Goal: Transaction & Acquisition: Purchase product/service

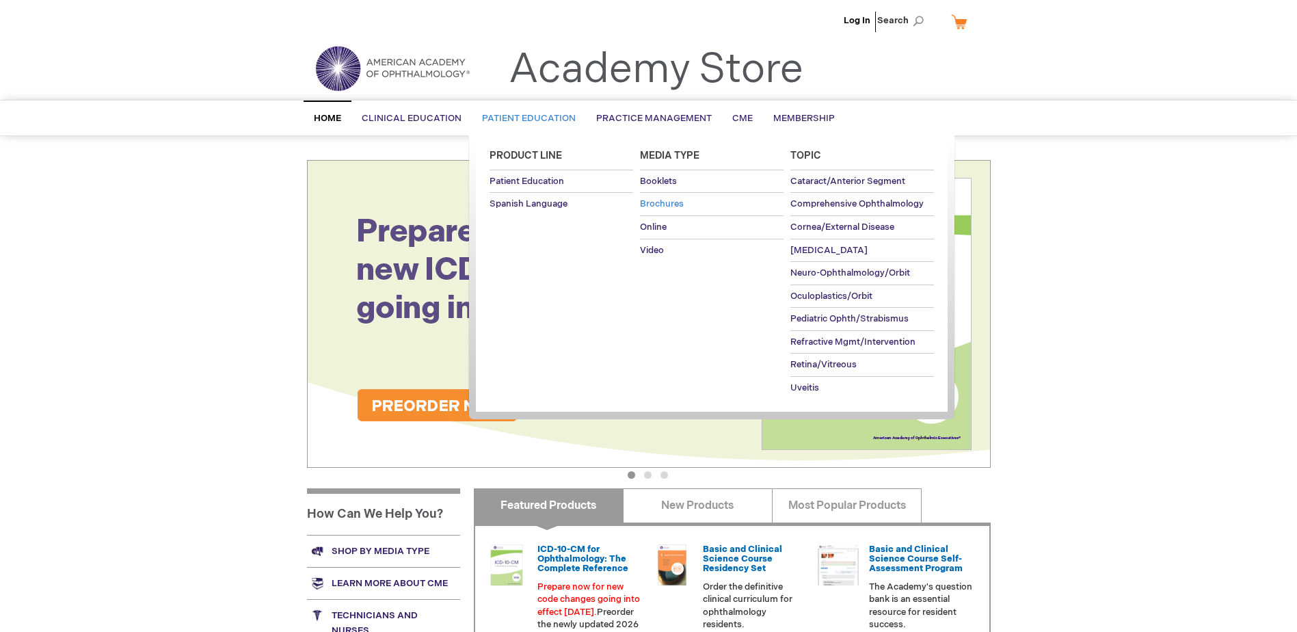
click at [647, 201] on span "Brochures" at bounding box center [662, 203] width 44 height 11
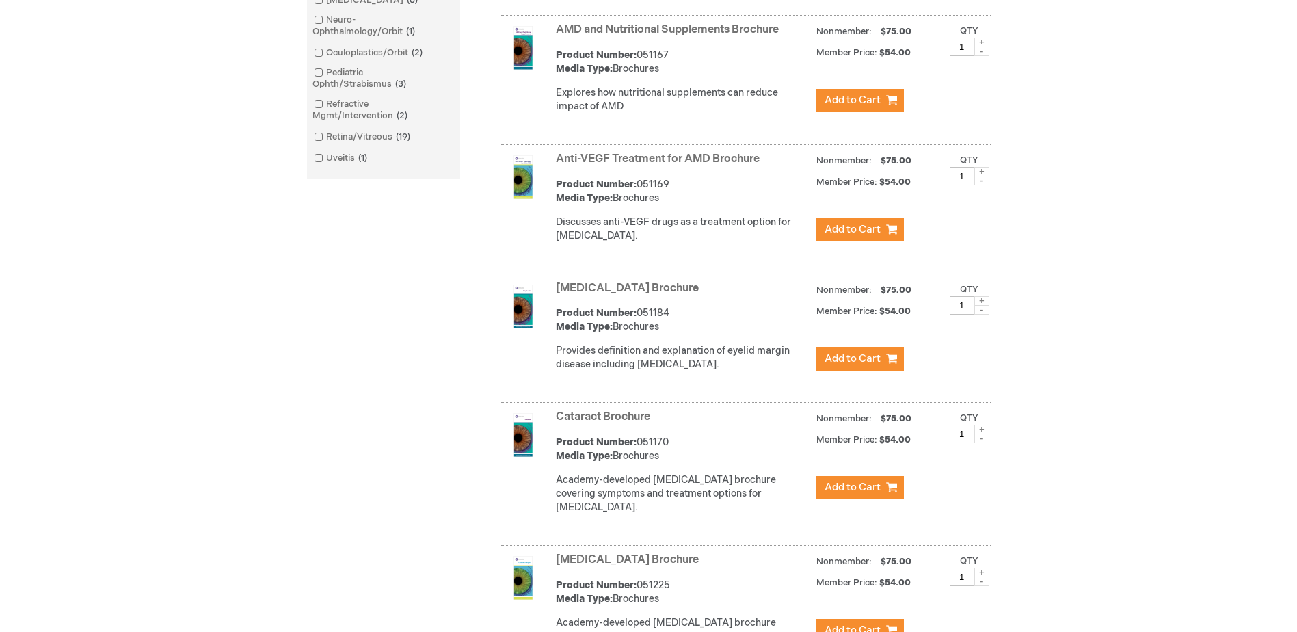
scroll to position [684, 0]
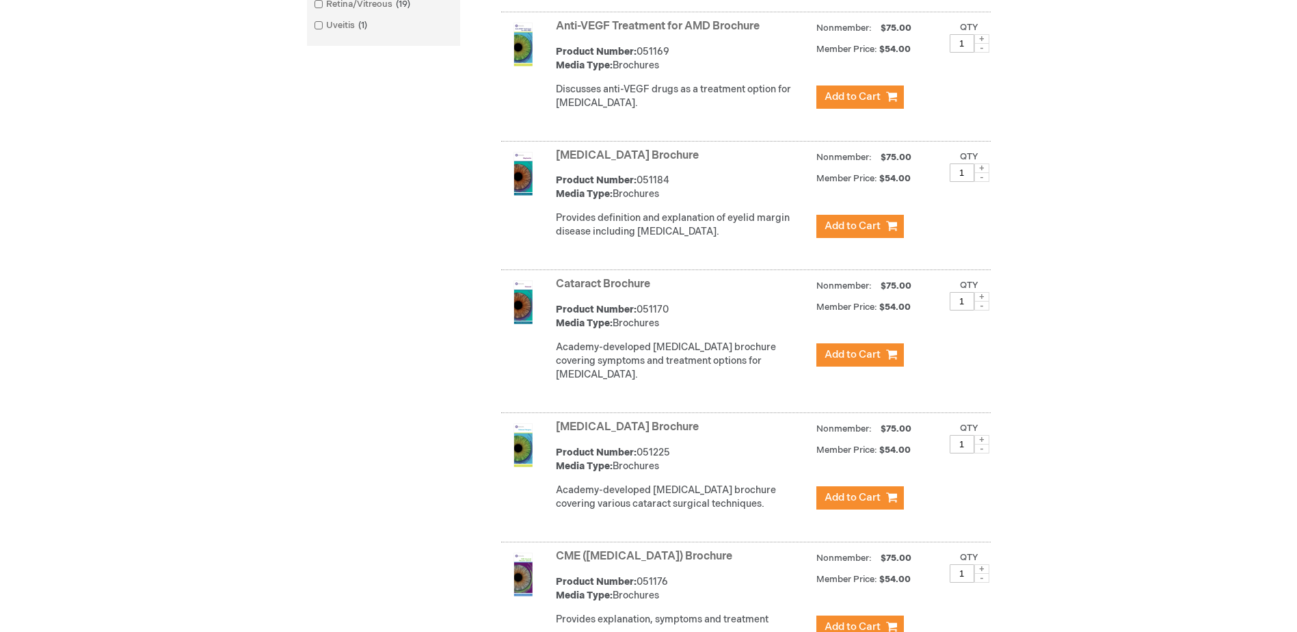
click at [979, 302] on span at bounding box center [981, 297] width 15 height 10
type input "2"
click at [866, 359] on button "Add to Cart" at bounding box center [861, 354] width 88 height 23
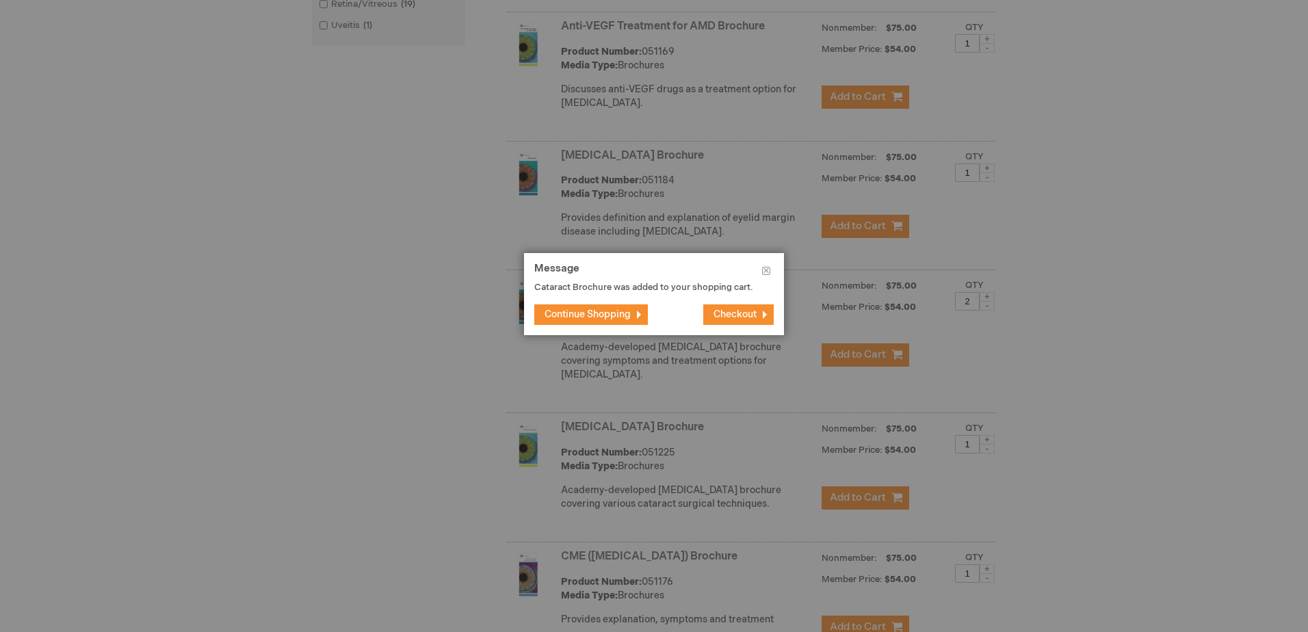
click at [619, 313] on span "Continue Shopping" at bounding box center [587, 314] width 86 height 12
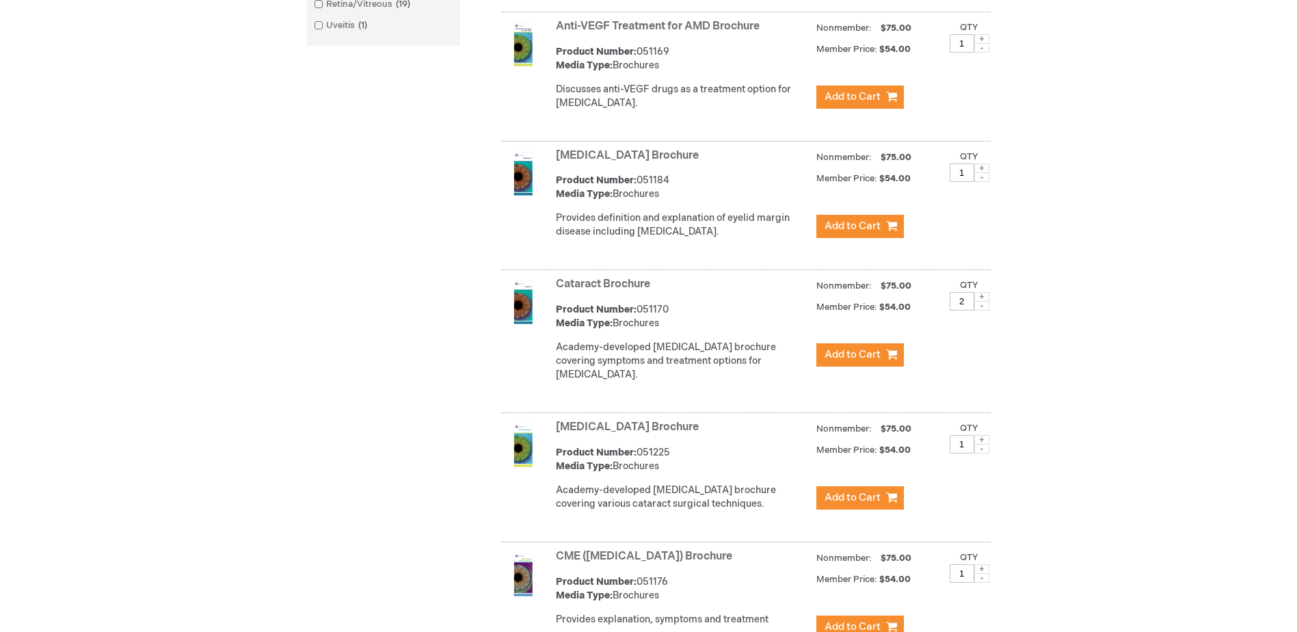
click at [980, 444] on span at bounding box center [981, 440] width 15 height 10
type input "2"
click at [860, 504] on span "Add to Cart" at bounding box center [853, 497] width 56 height 13
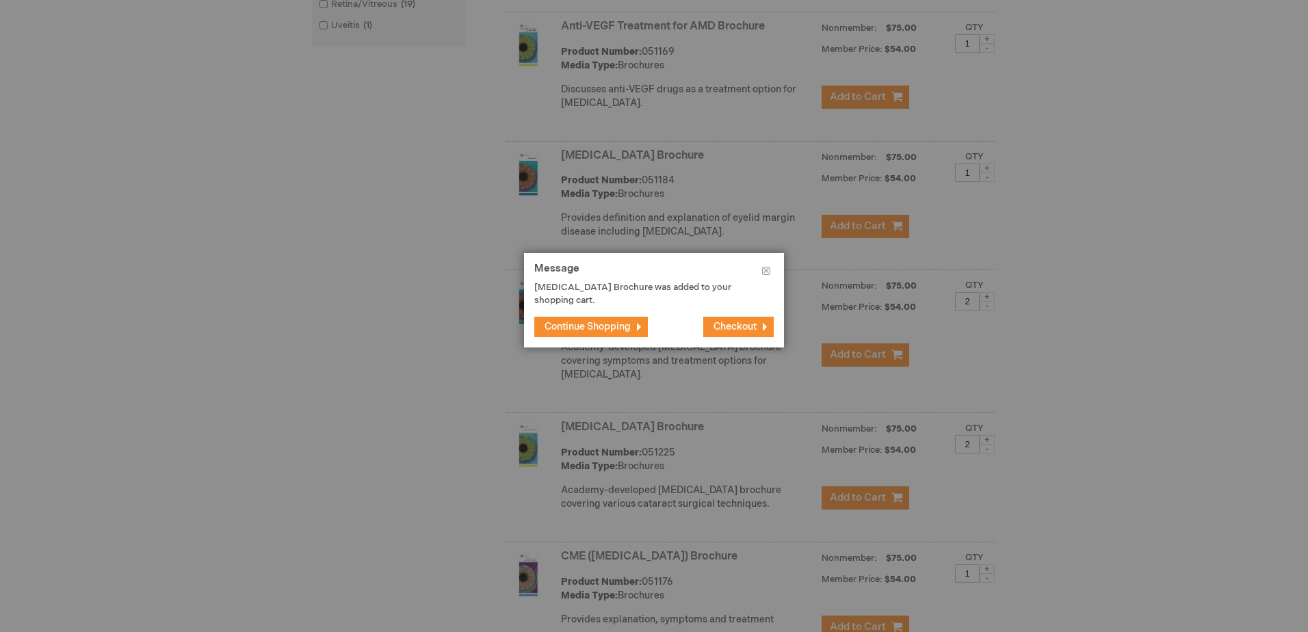
drag, startPoint x: 600, startPoint y: 321, endPoint x: 581, endPoint y: 323, distance: 19.3
click at [594, 321] on span "Continue Shopping" at bounding box center [587, 327] width 86 height 12
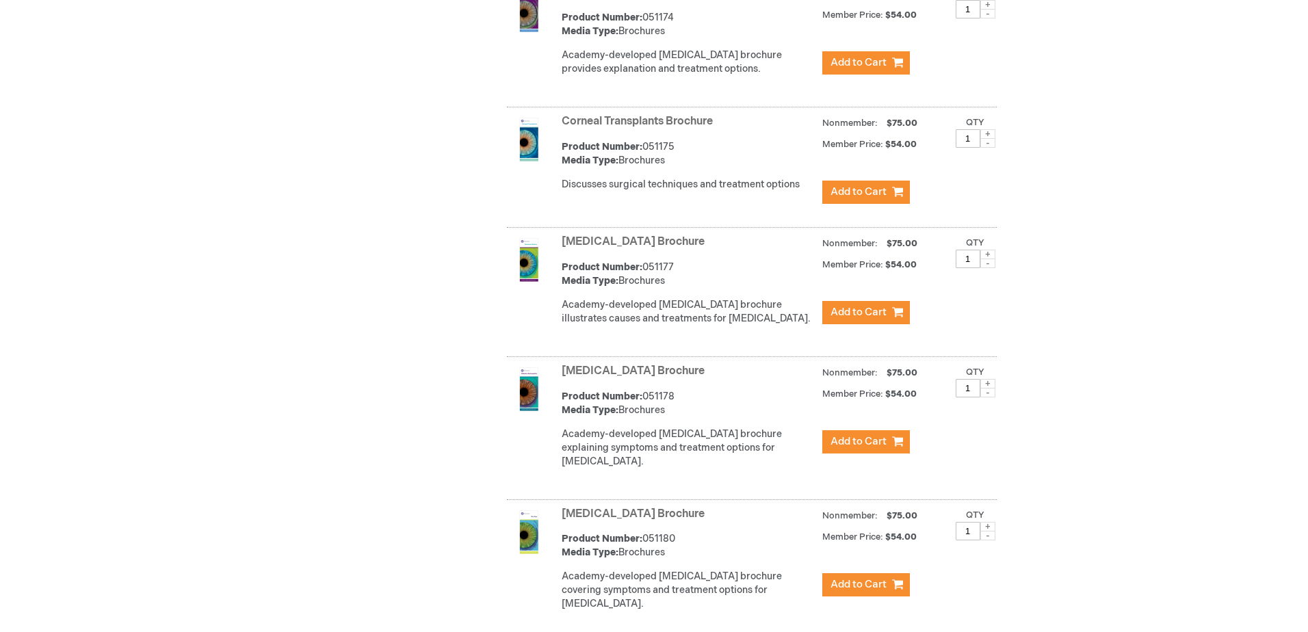
scroll to position [1368, 0]
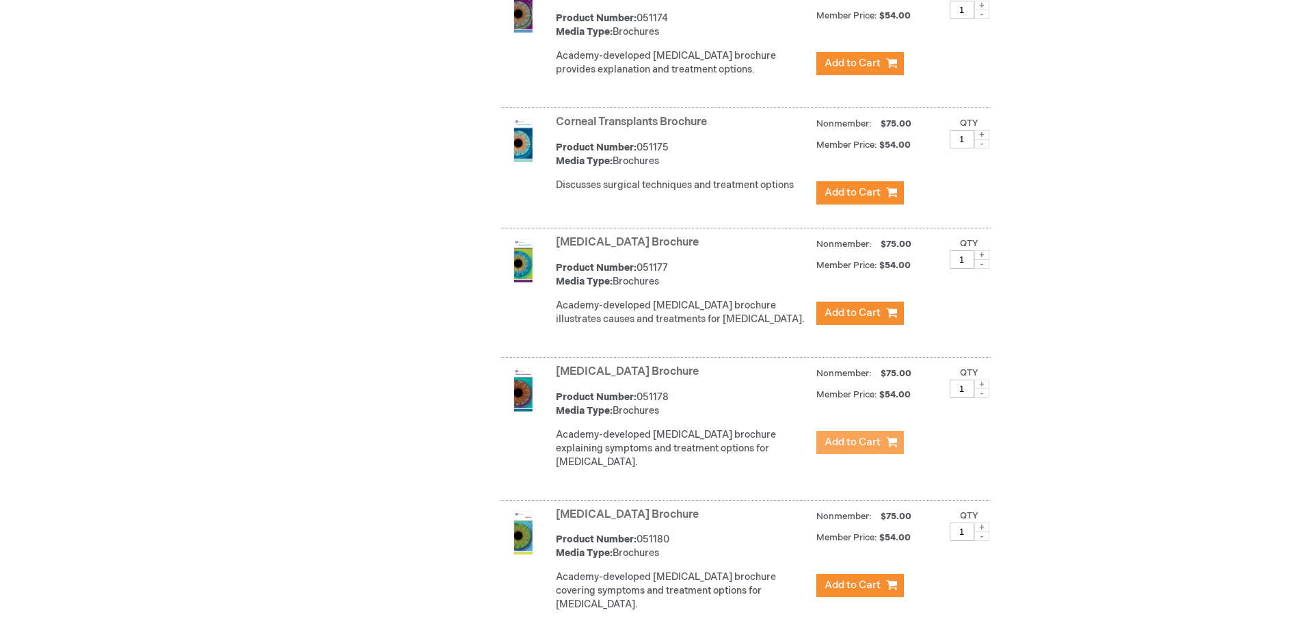
click at [871, 449] on span "Add to Cart" at bounding box center [853, 442] width 56 height 13
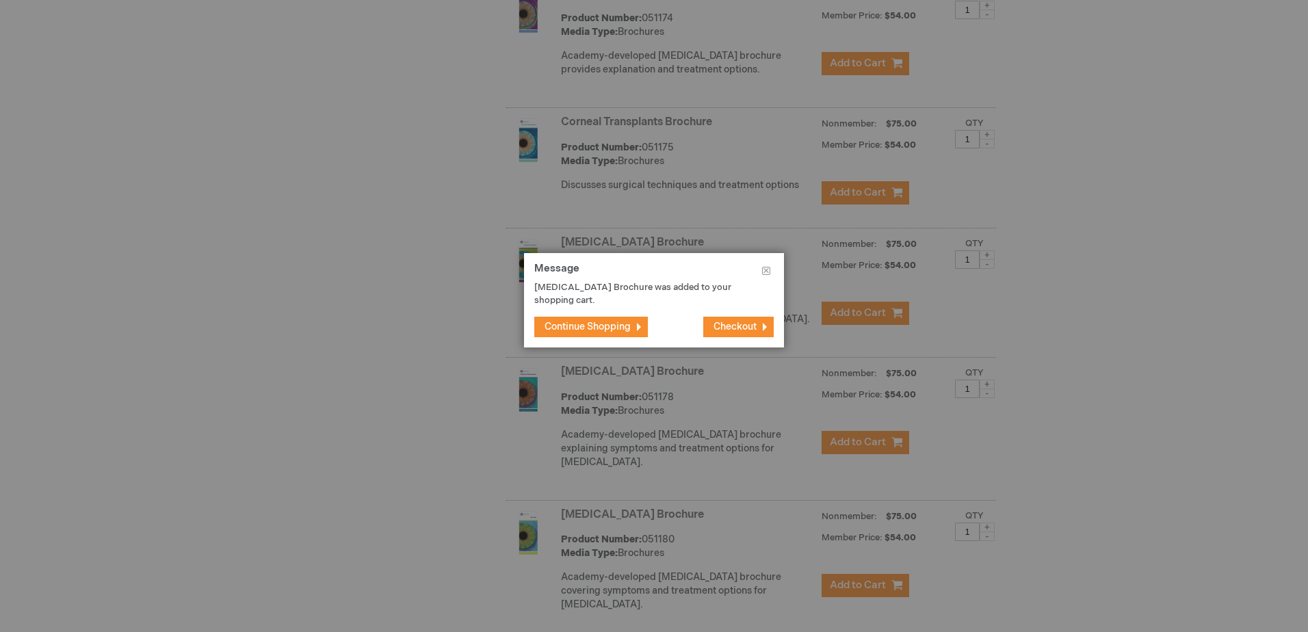
click at [737, 326] on span "Checkout" at bounding box center [734, 327] width 43 height 12
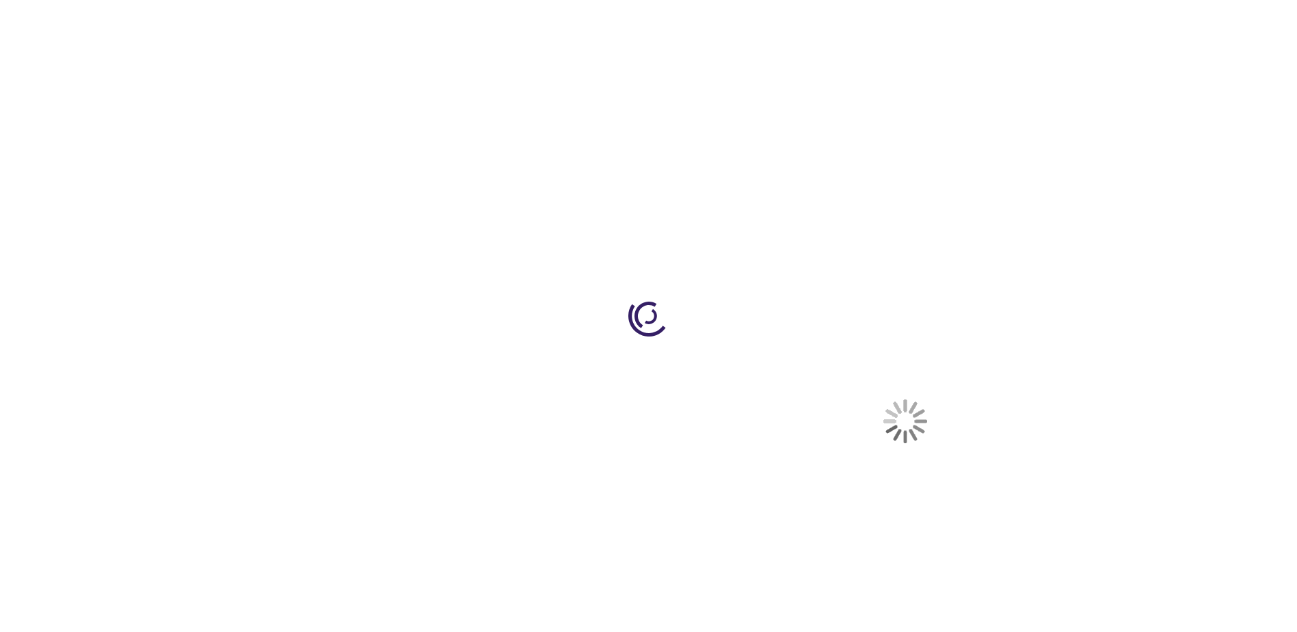
select select "US"
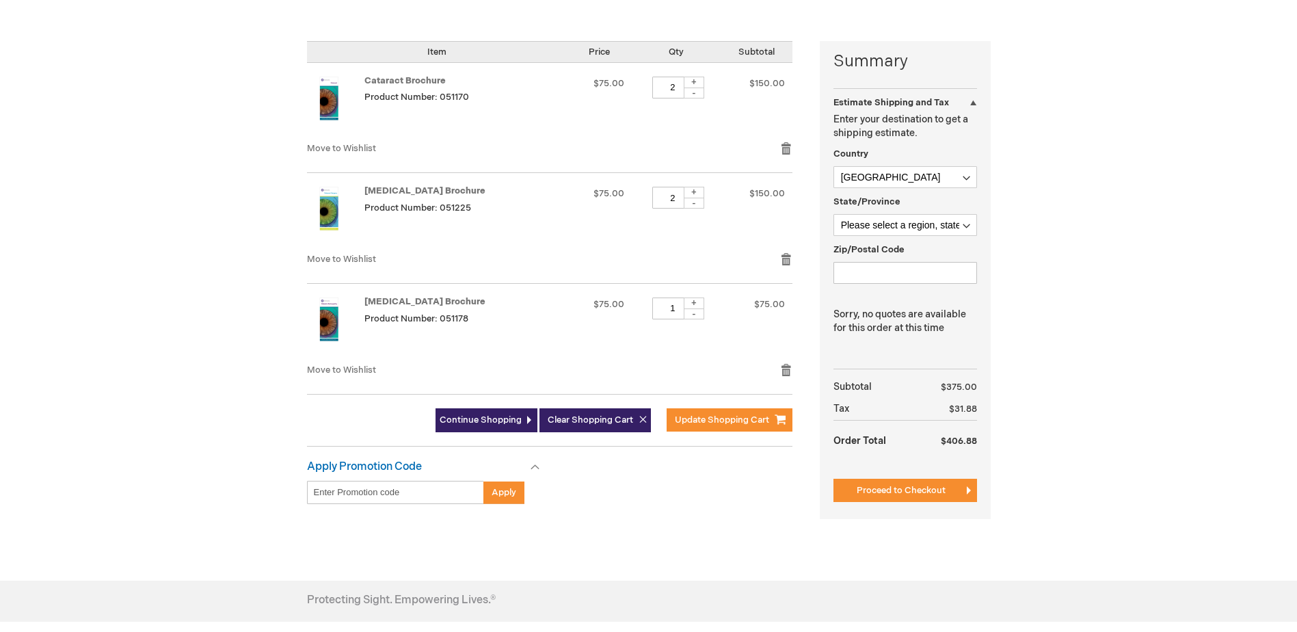
scroll to position [342, 0]
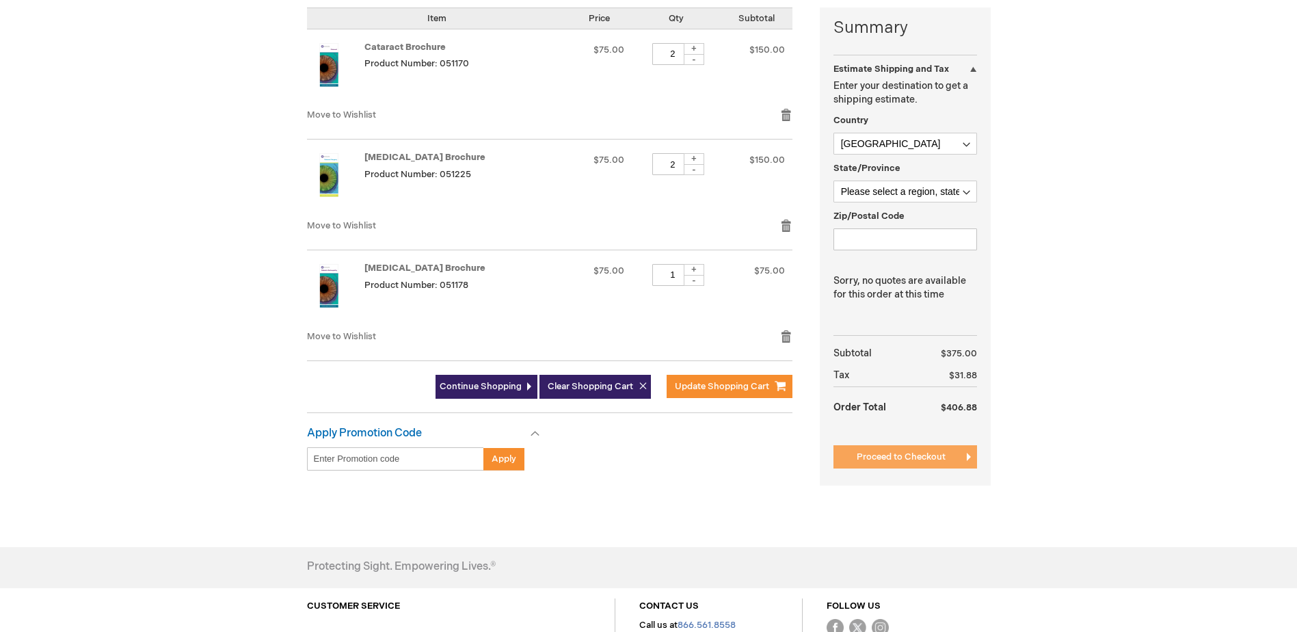
click at [857, 460] on span "Proceed to Checkout" at bounding box center [901, 456] width 89 height 11
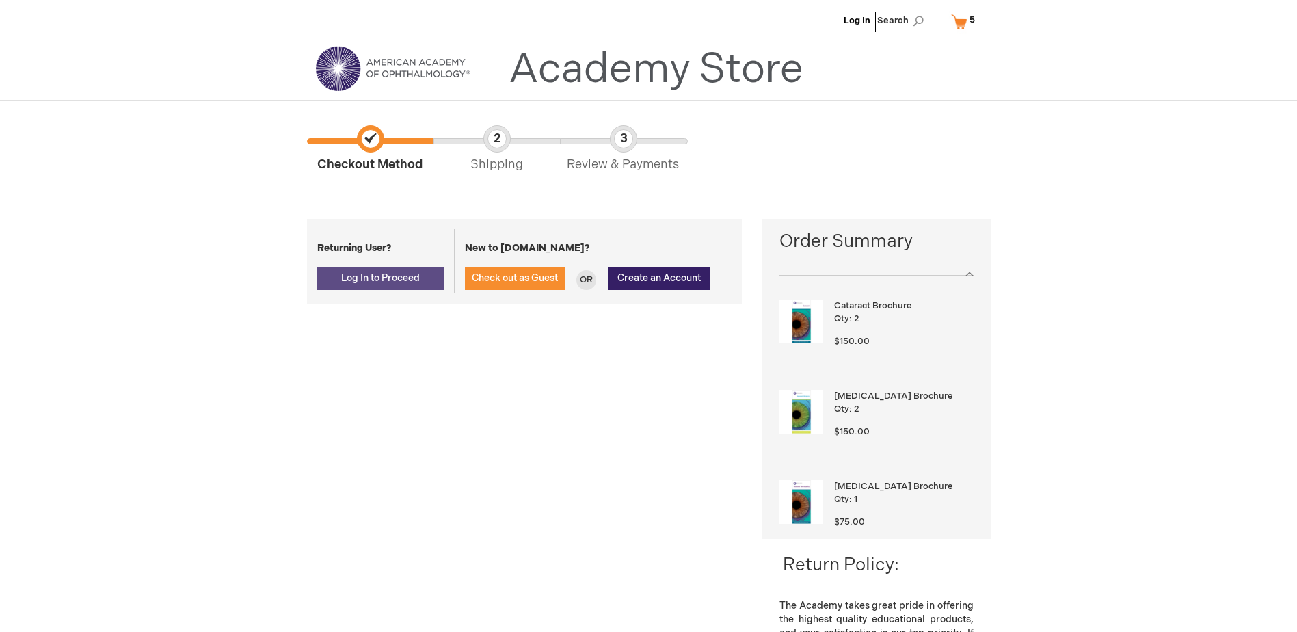
click at [397, 281] on span "Log In to Proceed" at bounding box center [380, 278] width 79 height 12
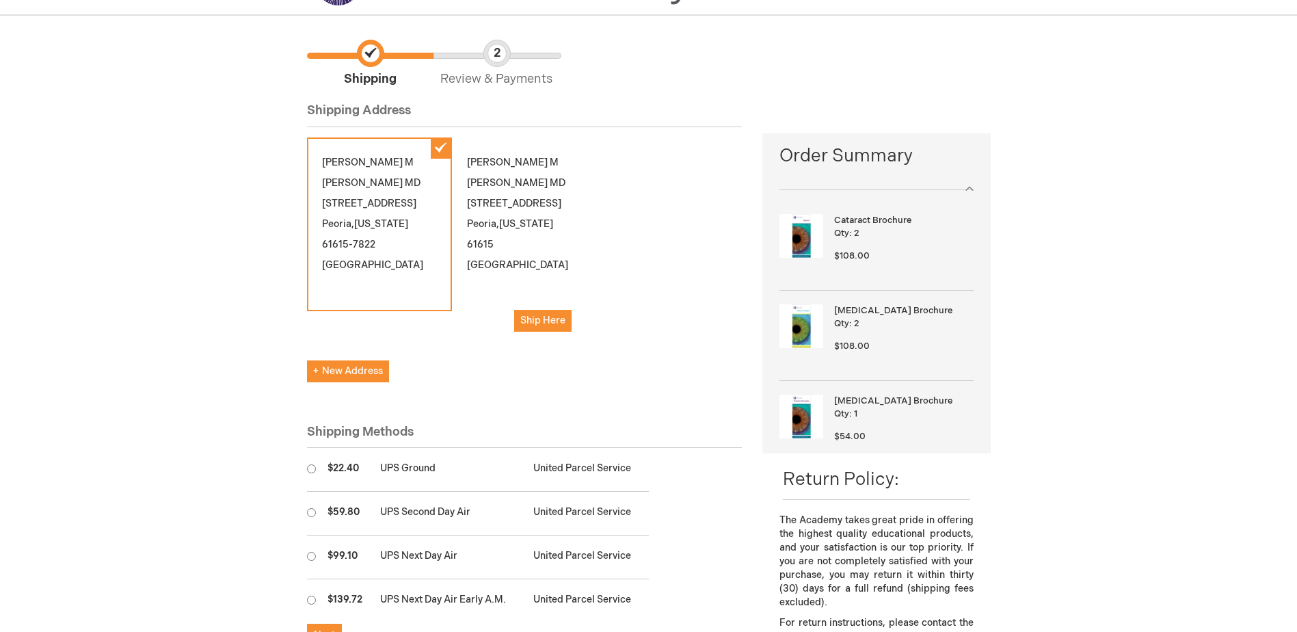
scroll to position [205, 0]
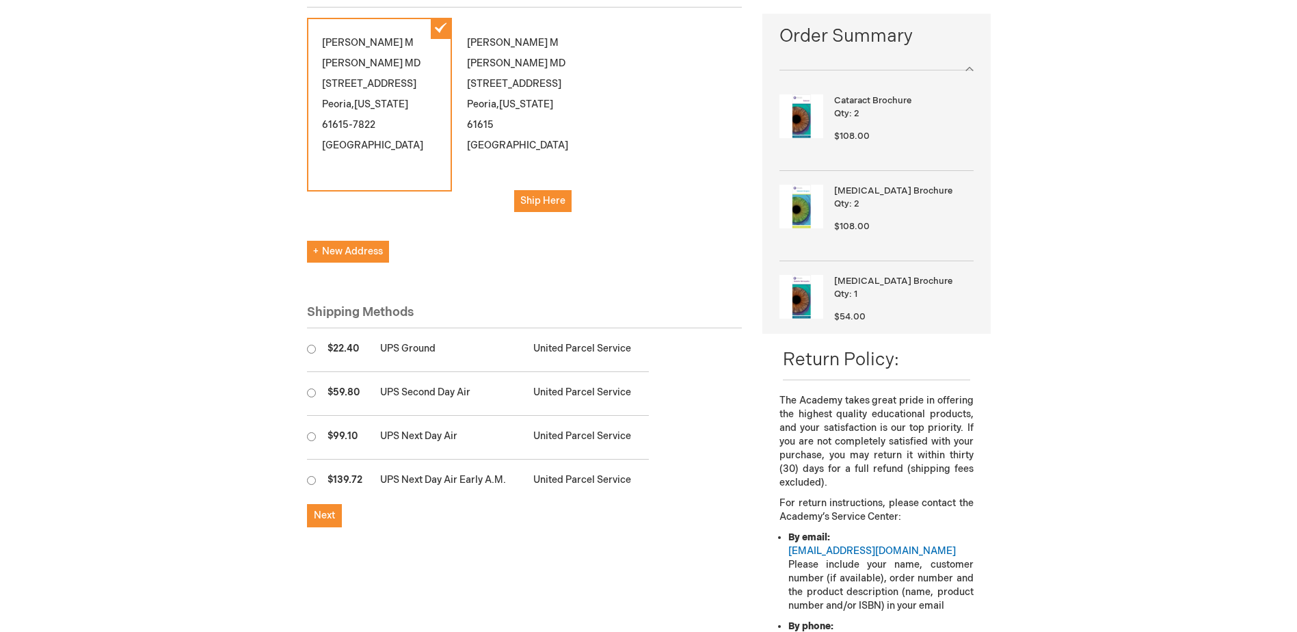
click at [308, 345] on input "radio" at bounding box center [311, 349] width 9 height 9
radio input "true"
click at [323, 509] on span "Next" at bounding box center [324, 515] width 21 height 12
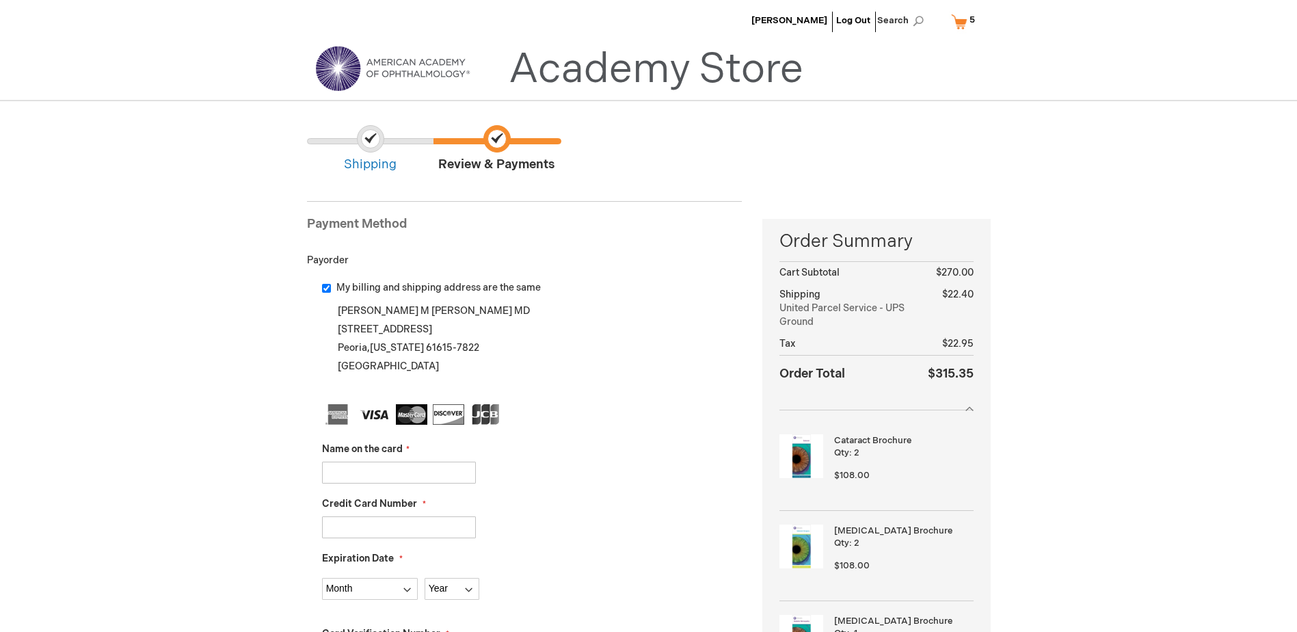
click at [356, 473] on input "Name on the card" at bounding box center [399, 473] width 154 height 22
type input "Joshua Urban"
click at [351, 522] on input "Credit Card Number" at bounding box center [399, 527] width 154 height 22
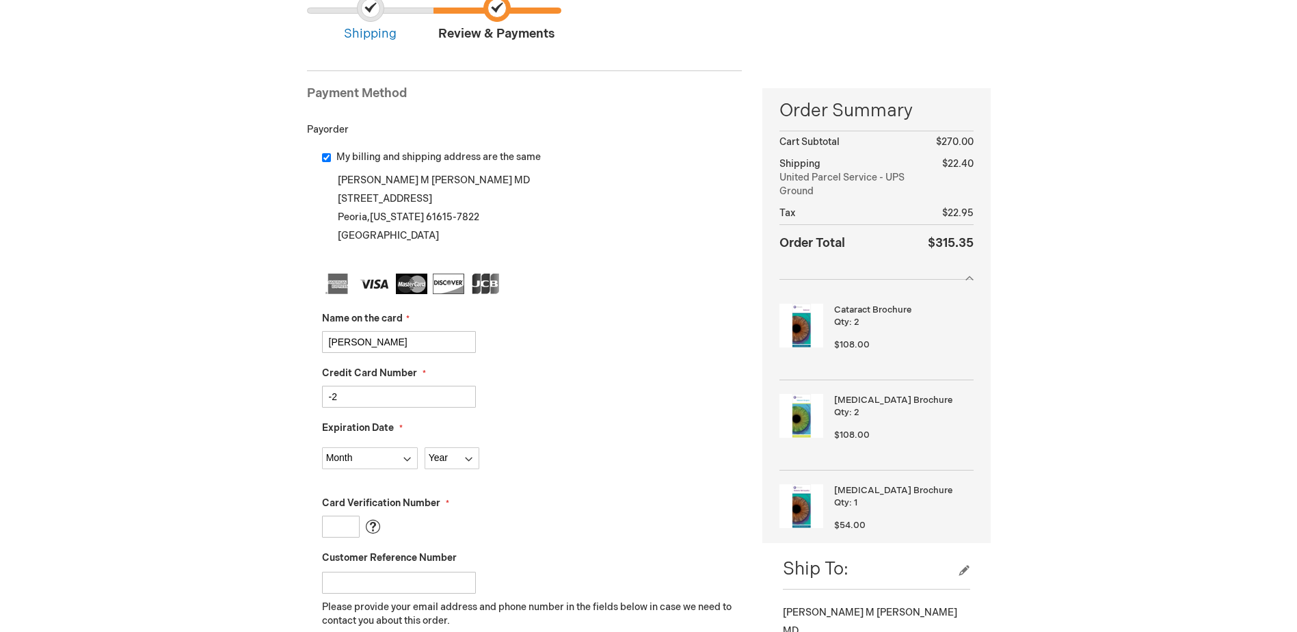
scroll to position [137, 0]
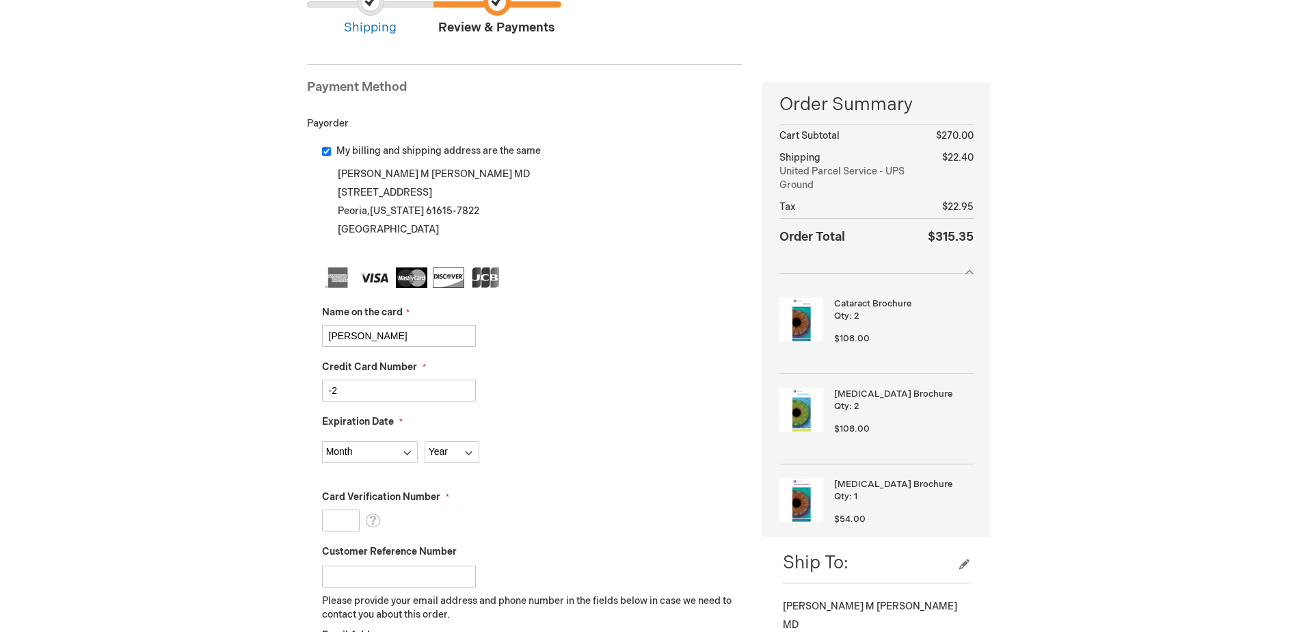
drag, startPoint x: 348, startPoint y: 396, endPoint x: 286, endPoint y: 388, distance: 62.7
type input "4865481000025575"
click at [362, 451] on select "Month 01 - January 02 - February 03 - March 04 - April 05 - May 06 - June 07 - …" at bounding box center [370, 452] width 96 height 22
select select "6"
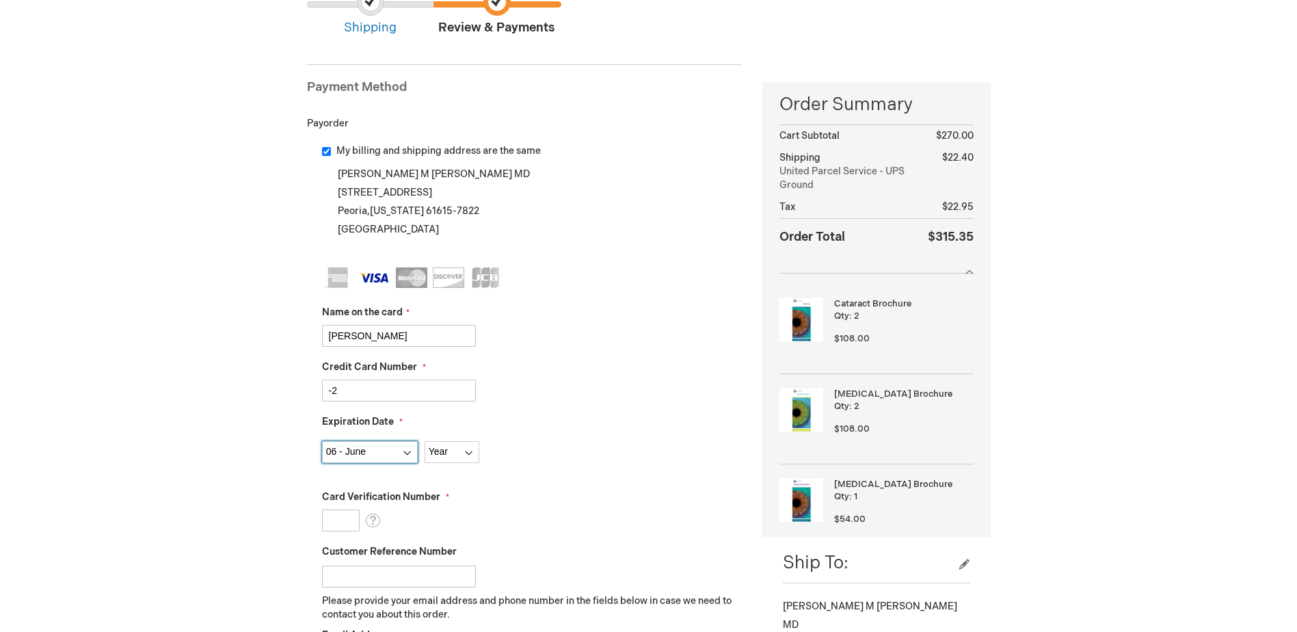
click at [322, 441] on select "Month 01 - January 02 - February 03 - March 04 - April 05 - May 06 - June 07 - …" at bounding box center [370, 452] width 96 height 22
click at [442, 449] on select "Year 2025 2026 2027 2028 2029 2030 2031 2032 2033 2034 2035" at bounding box center [452, 452] width 55 height 22
select select "2029"
click at [425, 441] on select "Year 2025 2026 2027 2028 2029 2030 2031 2032 2033 2034 2035" at bounding box center [452, 452] width 55 height 22
click at [332, 521] on input "Card Verification Number" at bounding box center [341, 520] width 38 height 22
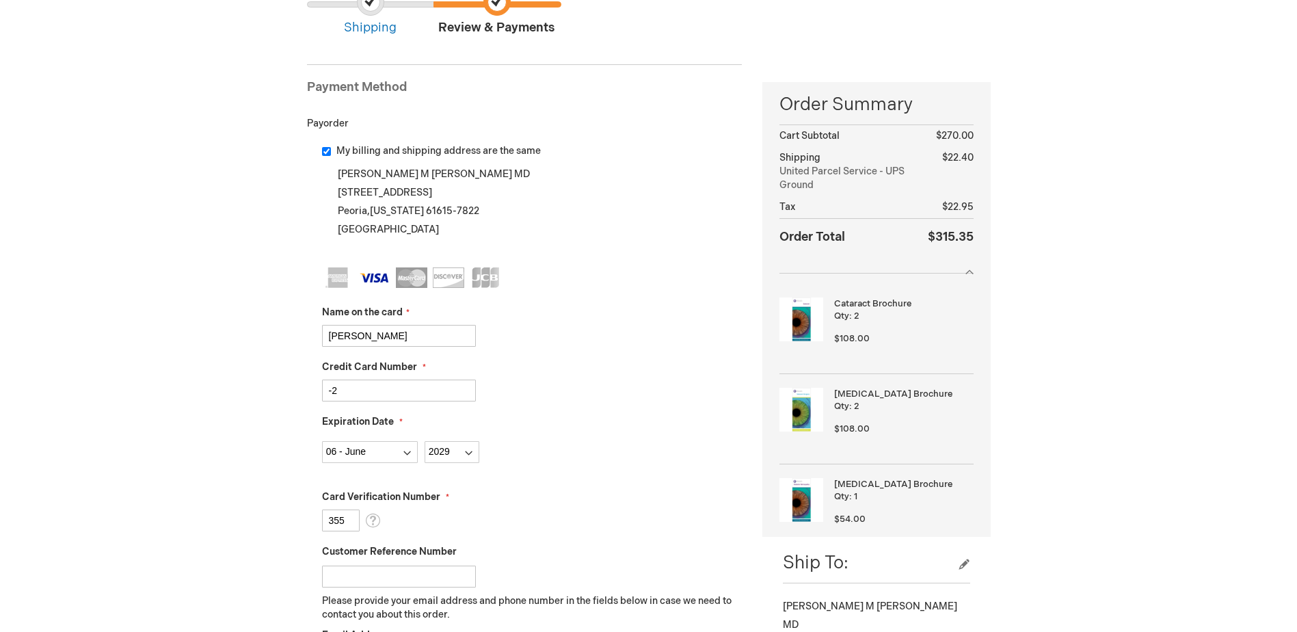
type input "355"
click at [392, 579] on input "Customer Reference Number" at bounding box center [399, 577] width 154 height 22
type input "j"
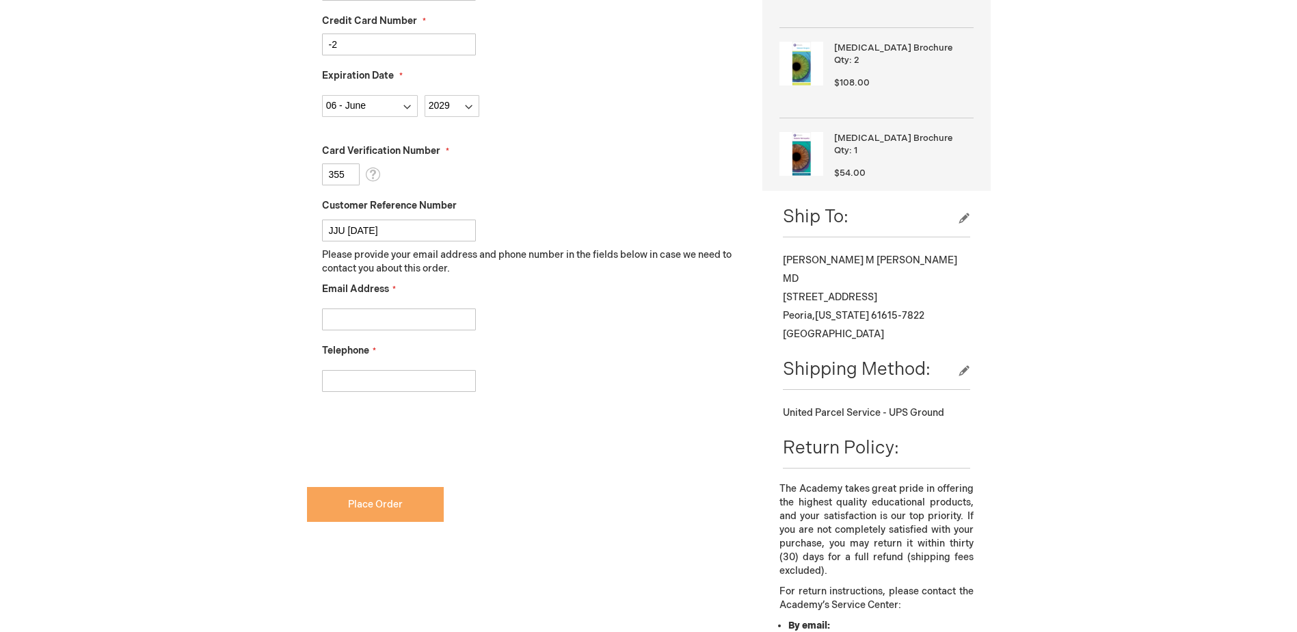
scroll to position [479, 0]
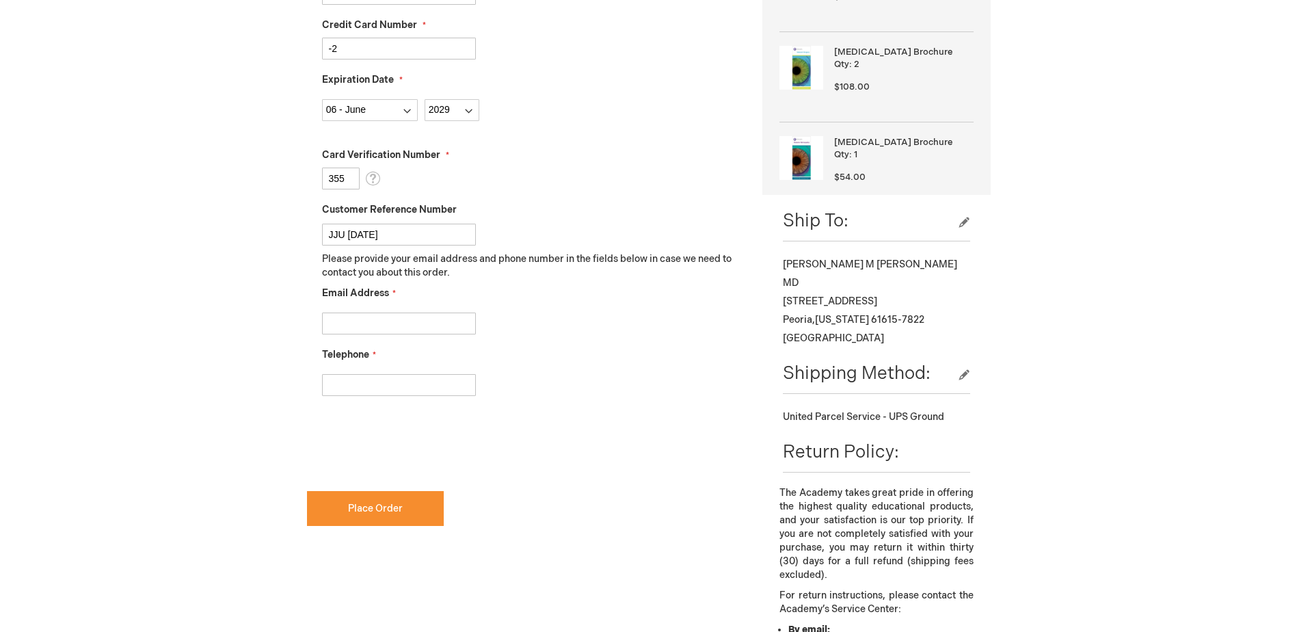
type input "JJU [DATE]"
click at [344, 325] on input "Email Address" at bounding box center [399, 324] width 154 height 22
type input "jurban@illinoiseyecenter.com"
type input "3092433852"
checkbox input "true"
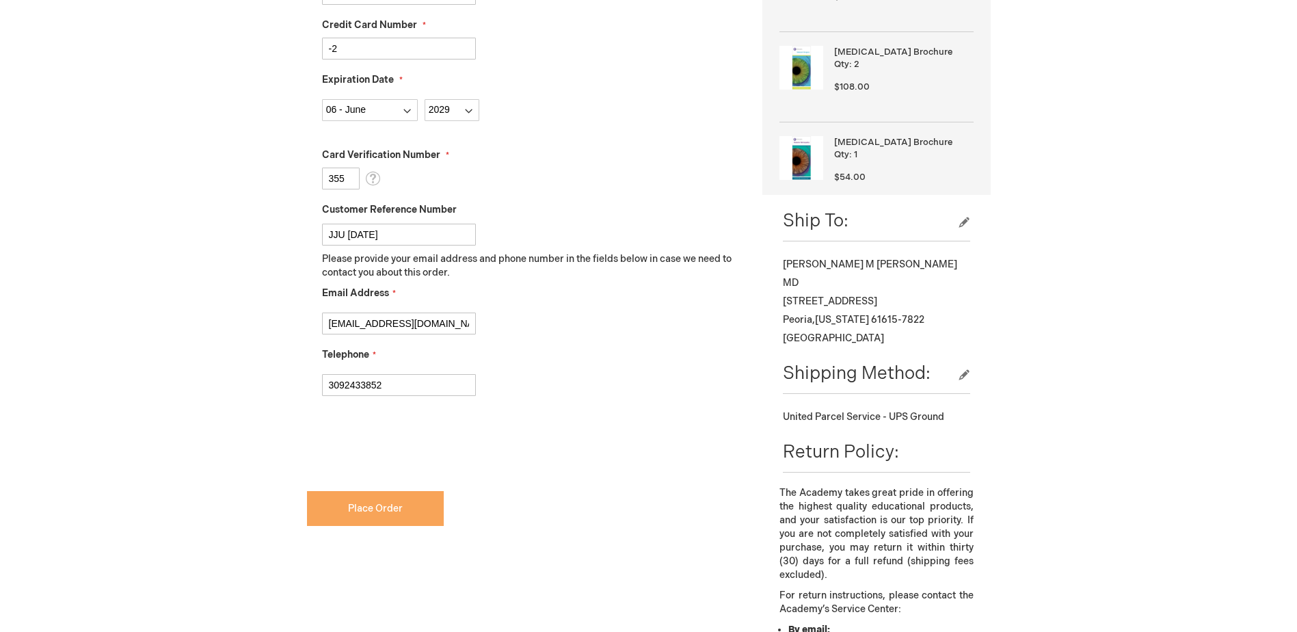
click at [332, 500] on button "Place Order" at bounding box center [375, 508] width 137 height 35
